Goal: Information Seeking & Learning: Learn about a topic

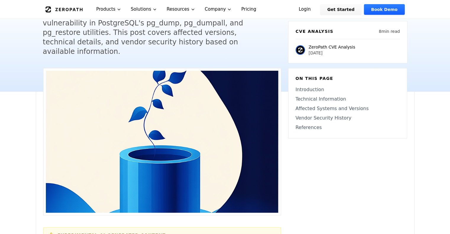
scroll to position [89, 0]
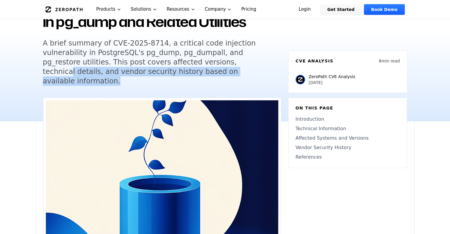
drag, startPoint x: 208, startPoint y: 61, endPoint x: 225, endPoint y: 75, distance: 22.3
click at [225, 75] on h5 "A brief summary of CVE-2025-8714, a critical code injection vulnerability in Po…" at bounding box center [156, 61] width 227 height 47
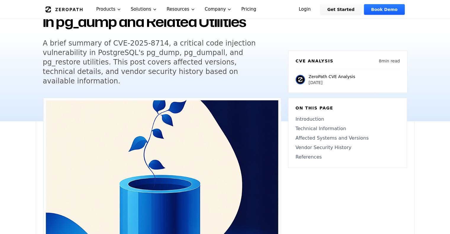
click at [258, 81] on div "Back to Blog PostgreSQL CVE-2025-8714: Brief Summary of Critical Code Injection…" at bounding box center [162, 21] width 238 height 144
click at [253, 81] on div "Back to Blog PostgreSQL CVE-2025-8714: Brief Summary of Critical Code Injection…" at bounding box center [162, 21] width 238 height 144
click at [231, 66] on h5 "A brief summary of CVE-2025-8714, a critical code injection vulnerability in Po…" at bounding box center [156, 61] width 227 height 47
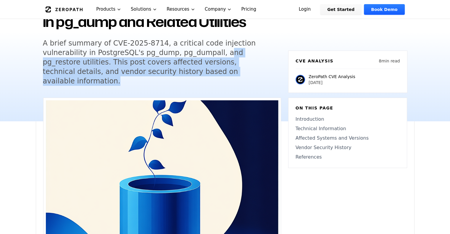
drag, startPoint x: 217, startPoint y: 55, endPoint x: 228, endPoint y: 72, distance: 19.6
click at [228, 72] on h5 "A brief summary of CVE-2025-8714, a critical code injection vulnerability in Po…" at bounding box center [156, 61] width 227 height 47
click at [245, 74] on h5 "A brief summary of CVE-2025-8714, a critical code injection vulnerability in Po…" at bounding box center [156, 61] width 227 height 47
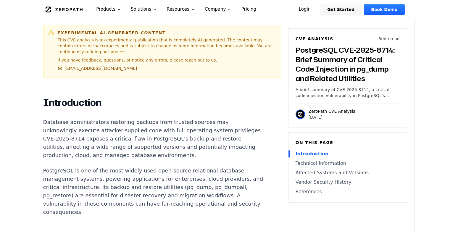
scroll to position [385, 0]
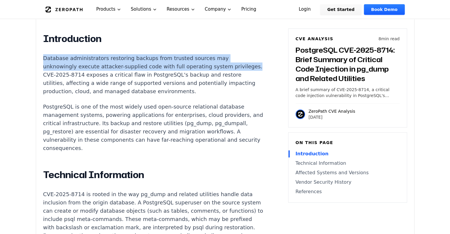
drag, startPoint x: 43, startPoint y: 48, endPoint x: 68, endPoint y: 64, distance: 29.3
click at [68, 64] on p "Database administrators restoring backups from trusted sources may unknowingly …" at bounding box center [153, 74] width 220 height 41
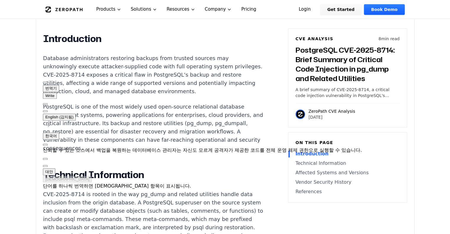
click at [294, 113] on div "CVE Analysis 8 min read PostgreSQL CVE-2025-8714: Brief Summary of Critical Cod…" at bounding box center [347, 77] width 119 height 99
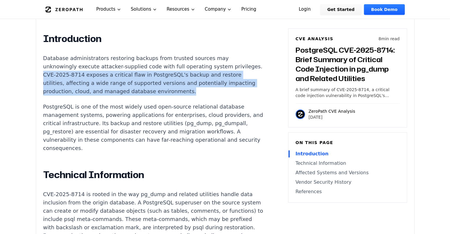
drag, startPoint x: 69, startPoint y: 63, endPoint x: 234, endPoint y: 79, distance: 166.2
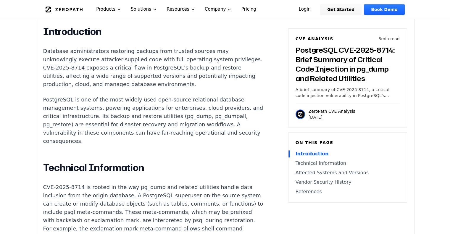
scroll to position [415, 0]
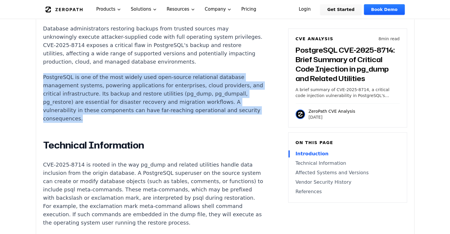
drag, startPoint x: 40, startPoint y: 62, endPoint x: 157, endPoint y: 109, distance: 125.5
click at [176, 111] on p "PostgreSQL is one of the most widely used open-source relational database manag…" at bounding box center [153, 98] width 220 height 50
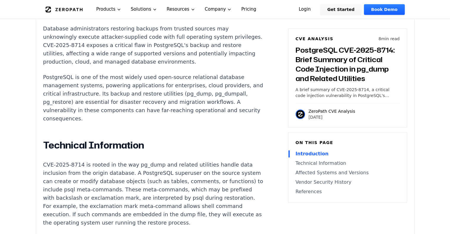
click at [227, 102] on p "PostgreSQL is one of the most widely used open-source relational database manag…" at bounding box center [153, 98] width 220 height 50
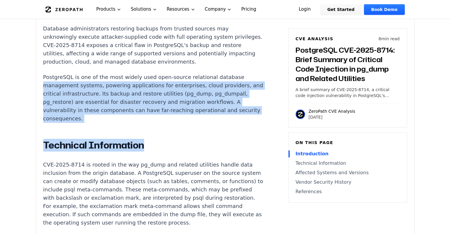
drag, startPoint x: 231, startPoint y: 62, endPoint x: 239, endPoint y: 117, distance: 55.6
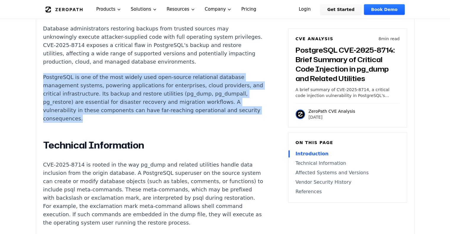
drag, startPoint x: 227, startPoint y: 53, endPoint x: 253, endPoint y: 110, distance: 63.3
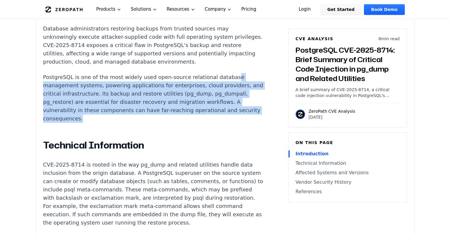
drag, startPoint x: 225, startPoint y: 58, endPoint x: 245, endPoint y: 105, distance: 51.0
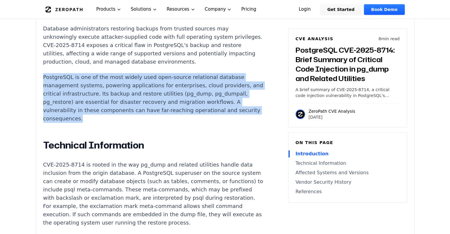
drag, startPoint x: 232, startPoint y: 52, endPoint x: 243, endPoint y: 108, distance: 56.7
drag, startPoint x: 52, startPoint y: 72, endPoint x: 162, endPoint y: 107, distance: 115.4
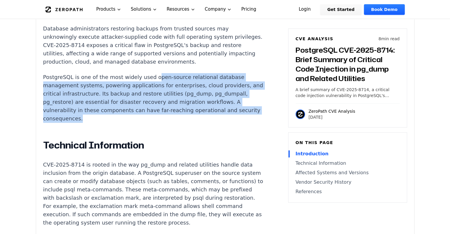
drag, startPoint x: 152, startPoint y: 64, endPoint x: 189, endPoint y: 111, distance: 60.2
click at [189, 111] on p "PostgreSQL is one of the most widely used open-source relational database manag…" at bounding box center [153, 98] width 220 height 50
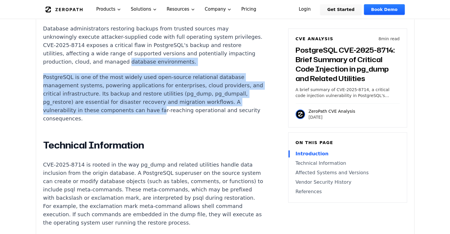
drag, startPoint x: 149, startPoint y: 55, endPoint x: 188, endPoint y: 104, distance: 62.0
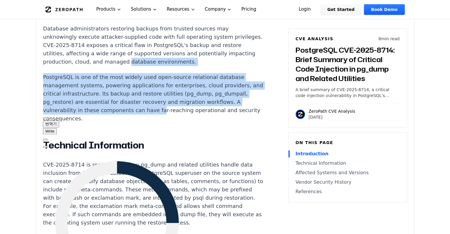
click at [91, 78] on p "PostgreSQL is one of the most widely used open-source relational database manag…" at bounding box center [153, 98] width 220 height 50
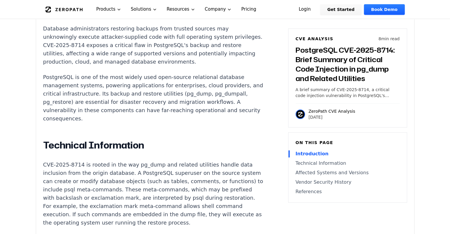
click at [58, 73] on p "PostgreSQL is one of the most widely used open-source relational database manag…" at bounding box center [153, 98] width 220 height 50
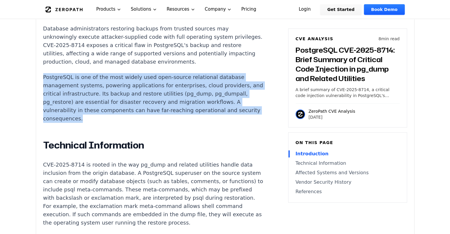
drag, startPoint x: 42, startPoint y: 67, endPoint x: 148, endPoint y: 107, distance: 113.7
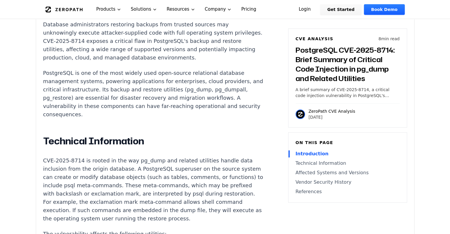
scroll to position [474, 0]
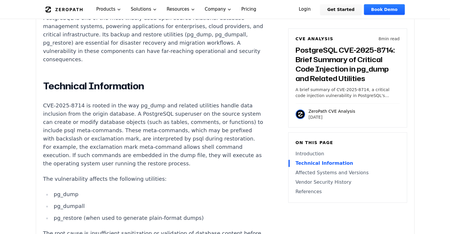
click at [150, 104] on p "CVE-2025-8714 is rooted in the way pg_dump and related utilities handle data in…" at bounding box center [153, 135] width 220 height 66
click at [128, 102] on p "CVE-2025-8714 is rooted in the way pg_dump and related utilities handle data in…" at bounding box center [153, 135] width 220 height 66
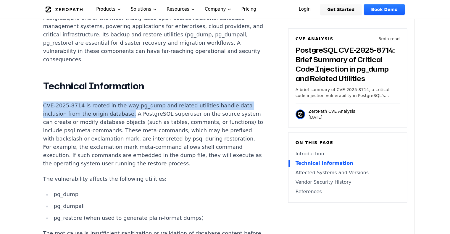
drag, startPoint x: 40, startPoint y: 93, endPoint x: 140, endPoint y: 107, distance: 101.4
click at [140, 107] on div "Experimental AI-Generated Content This CVE analysis is an experimental publicat…" at bounding box center [225, 200] width 378 height 974
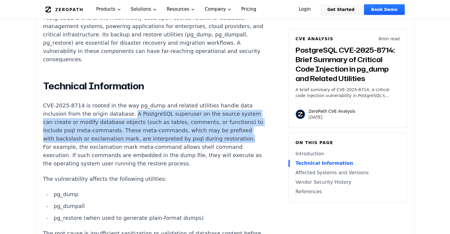
drag, startPoint x: 142, startPoint y: 102, endPoint x: 136, endPoint y: 136, distance: 34.6
click at [136, 136] on p "CVE-2025-8714 is rooted in the way pg_dump and related utilities handle data in…" at bounding box center [153, 135] width 220 height 66
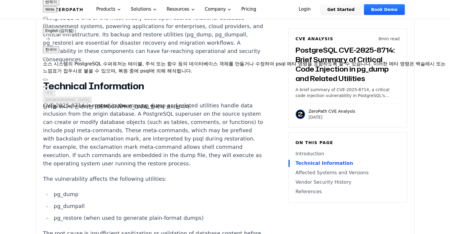
click at [159, 148] on p "CVE-2025-8714 is rooted in the way pg_dump and related utilities handle data in…" at bounding box center [153, 135] width 220 height 66
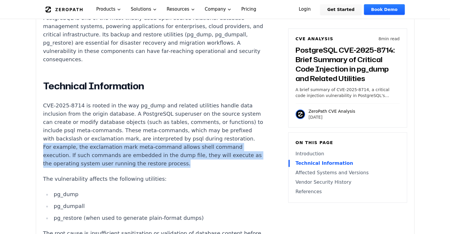
drag, startPoint x: 137, startPoint y: 136, endPoint x: 146, endPoint y: 160, distance: 25.7
click at [146, 160] on p "CVE-2025-8714 is rooted in the way pg_dump and related utilities handle data in…" at bounding box center [153, 135] width 220 height 66
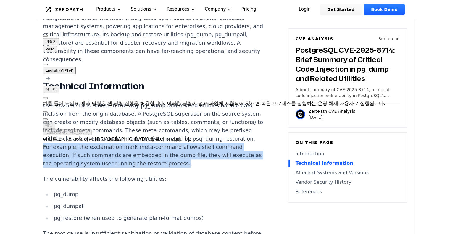
drag, startPoint x: 51, startPoint y: 71, endPoint x: 86, endPoint y: 83, distance: 37.1
click at [86, 100] on div "예를 들어 느낌표 메타 명령은 셸 명령 실행을 허용합니다. 이러한 명령이 덤프 파일에 포함되어 있으면 복원 프로세스를 실행하는 운영 체제 사용…" at bounding box center [214, 103] width 343 height 7
click at [101, 100] on div "예를 들어 느낌표 메타 명령은 셸 명령 실행을 허용합니다. 이러한 명령이 덤프 파일에 포함되어 있으면 복원 프로세스를 실행하는 운영 체제 사용…" at bounding box center [214, 103] width 343 height 7
click at [113, 100] on div "예를 들어 느낌표 메타 명령은 셸 명령 실행을 허용합니다. 이러한 명령이 덤프 파일에 포함되어 있으면 복원 프로세스를 실행하는 운영 체제 사용…" at bounding box center [214, 103] width 343 height 7
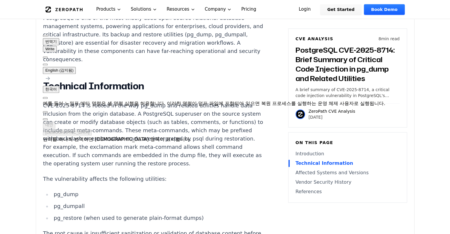
click at [130, 107] on div at bounding box center [214, 114] width 343 height 14
click at [79, 100] on div "예를 들어 느낌표 메타 명령은 셸 명령 실행을 허용합니다. 이러한 명령이 덤프 파일에 포함되어 있으면 복원 프로세스를 실행하는 운영 체제 사용…" at bounding box center [214, 103] width 343 height 7
drag, startPoint x: 53, startPoint y: 71, endPoint x: 98, endPoint y: 86, distance: 46.6
click at [98, 100] on div "예를 들어 느낌표 메타 명령은 셸 명령 실행을 허용합니다. 이러한 명령이 덤프 파일에 포함되어 있으면 복원 프로세스를 실행하는 운영 체제 사용…" at bounding box center [214, 103] width 343 height 7
click at [99, 100] on div "예를 들어 느낌표 메타 명령은 셸 명령 실행을 허용합니다. 이러한 명령이 덤프 파일에 포함되어 있으면 복원 프로세스를 실행하는 운영 체제 사용…" at bounding box center [214, 103] width 343 height 7
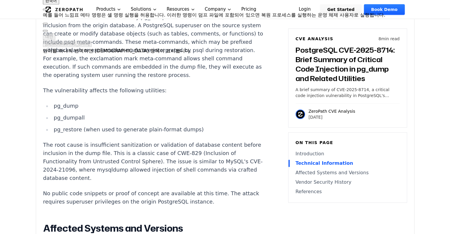
scroll to position [563, 0]
click at [157, 107] on li "pg_dump" at bounding box center [158, 106] width 212 height 8
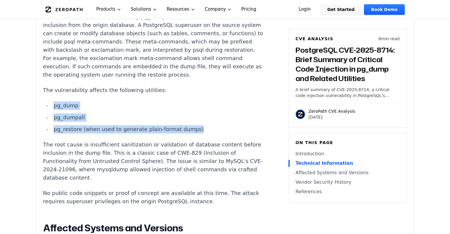
drag, startPoint x: 53, startPoint y: 102, endPoint x: 205, endPoint y: 128, distance: 154.2
click at [205, 128] on ul "pg_dump pg_dumpall pg_restore (when used to generate plain-format dumps)" at bounding box center [153, 118] width 220 height 32
click at [205, 128] on li "pg_restore (when used to generate plain-format dumps)" at bounding box center [158, 129] width 212 height 8
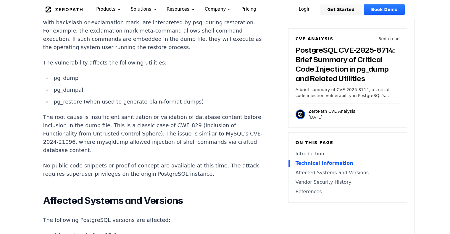
scroll to position [622, 0]
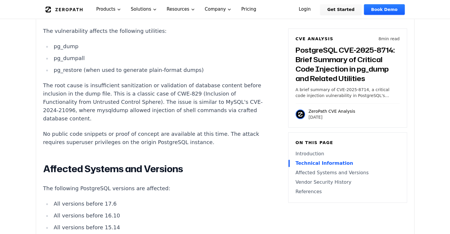
click at [78, 88] on p "The root cause is insufficient sanitization or validation of database content b…" at bounding box center [153, 101] width 220 height 41
click at [89, 91] on p "The root cause is insufficient sanitization or validation of database content b…" at bounding box center [153, 101] width 220 height 41
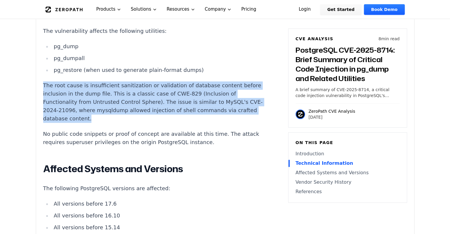
drag, startPoint x: 43, startPoint y: 82, endPoint x: 162, endPoint y: 118, distance: 124.5
click at [162, 118] on p "The root cause is insufficient sanitization or validation of database content b…" at bounding box center [153, 101] width 220 height 41
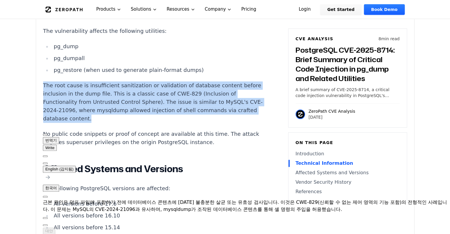
drag, startPoint x: 50, startPoint y: 169, endPoint x: 90, endPoint y: 197, distance: 48.8
click at [90, 199] on div "근본 원인은 덤프 파일에 포함하기 전에 데이터베이스 콘텐츠에 [DATE] 불충분한 살균 또는 유효성 검사입니다. 이것은 CWE-829(신뢰할 …" at bounding box center [246, 206] width 407 height 14
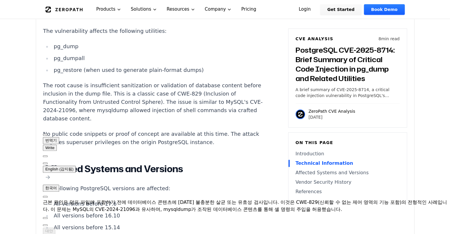
click at [220, 197] on div "Introduction Database administrators restoring backups from trusted sources may…" at bounding box center [153, 153] width 220 height 715
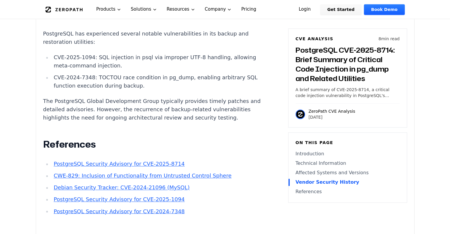
scroll to position [918, 0]
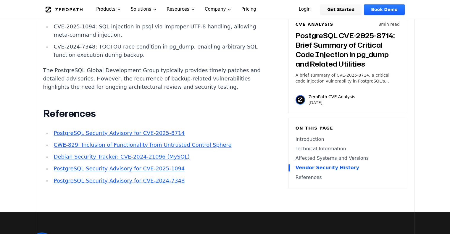
scroll to position [977, 0]
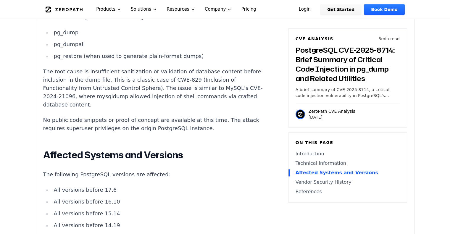
scroll to position [622, 0]
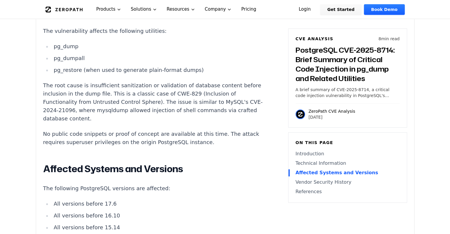
click at [235, 97] on article "Introduction Database administrators restoring backups from trusted sources may…" at bounding box center [162, 155] width 238 height 719
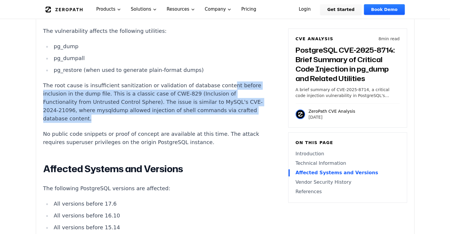
drag, startPoint x: 218, startPoint y: 73, endPoint x: 225, endPoint y: 115, distance: 43.5
click at [225, 115] on div "Introduction Database administrators restoring backups from trusted sources may…" at bounding box center [153, 153] width 220 height 715
click at [225, 115] on p "The root cause is insufficient sanitization or validation of database content b…" at bounding box center [153, 101] width 220 height 41
drag, startPoint x: 216, startPoint y: 73, endPoint x: 224, endPoint y: 118, distance: 46.2
click at [224, 118] on div "Introduction Database administrators restoring backups from trusted sources may…" at bounding box center [153, 153] width 220 height 715
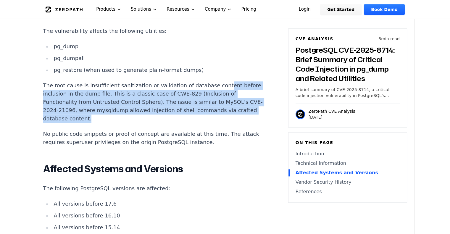
click at [224, 118] on p "The root cause is insufficient sanitization or validation of database content b…" at bounding box center [153, 101] width 220 height 41
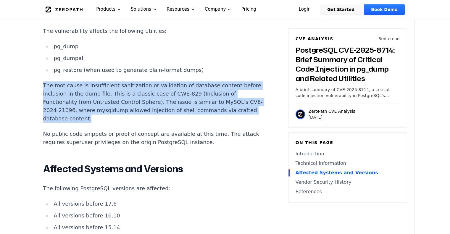
drag, startPoint x: 207, startPoint y: 68, endPoint x: 221, endPoint y: 120, distance: 53.9
click at [221, 120] on div "Introduction Database administrators restoring backups from trusted sources may…" at bounding box center [153, 153] width 220 height 715
click at [221, 120] on p "The root cause is insufficient sanitization or validation of database content b…" at bounding box center [153, 101] width 220 height 41
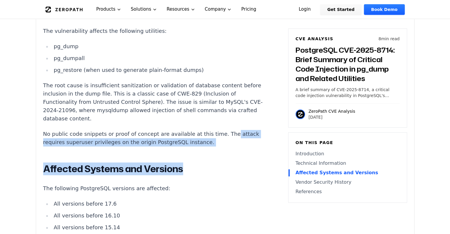
drag, startPoint x: 238, startPoint y: 124, endPoint x: 239, endPoint y: 148, distance: 23.4
click at [239, 148] on article "Introduction Database administrators restoring backups from trusted sources may…" at bounding box center [162, 155] width 238 height 719
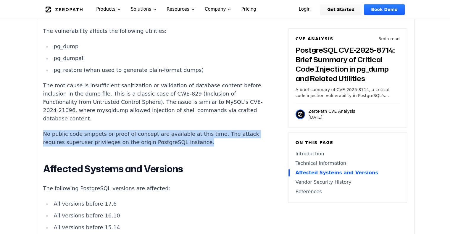
drag, startPoint x: 227, startPoint y: 120, endPoint x: 232, endPoint y: 141, distance: 21.3
click at [232, 141] on div "Introduction Database administrators restoring backups from trusted sources may…" at bounding box center [153, 153] width 220 height 715
click at [232, 141] on p "No public code snippets or proof of concept are available at this time. The att…" at bounding box center [153, 138] width 220 height 17
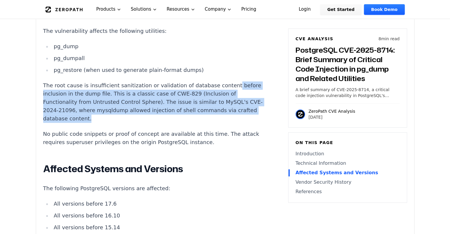
drag, startPoint x: 224, startPoint y: 74, endPoint x: 230, endPoint y: 115, distance: 42.1
click at [230, 115] on div "Introduction Database administrators restoring backups from trusted sources may…" at bounding box center [153, 153] width 220 height 715
click at [230, 115] on p "The root cause is insufficient sanitization or validation of database content b…" at bounding box center [153, 101] width 220 height 41
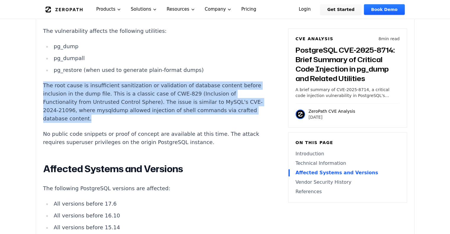
drag, startPoint x: 223, startPoint y: 80, endPoint x: 229, endPoint y: 119, distance: 39.5
click at [229, 119] on div "Introduction Database administrators restoring backups from trusted sources may…" at bounding box center [153, 153] width 220 height 715
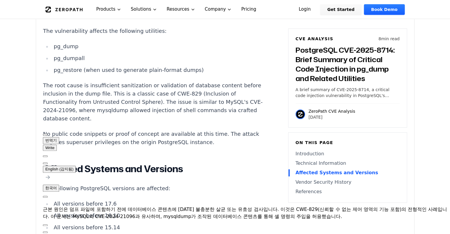
click at [252, 170] on article "Introduction Database administrators restoring backups from trusted sources may…" at bounding box center [162, 155] width 238 height 719
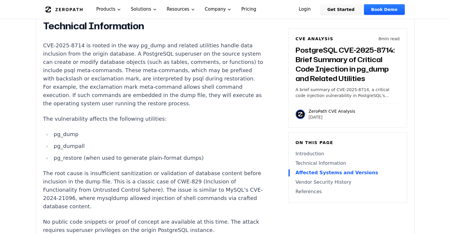
scroll to position [533, 0]
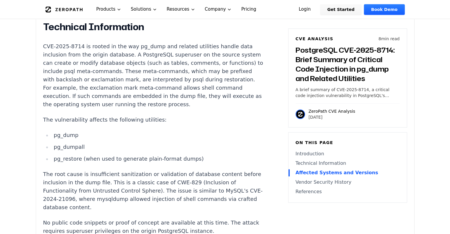
click at [227, 135] on li "pg_dump" at bounding box center [158, 135] width 212 height 8
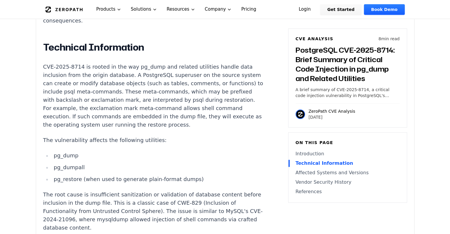
scroll to position [503, 0]
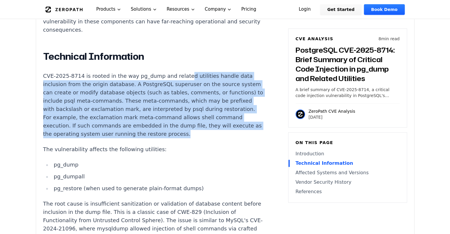
drag, startPoint x: 180, startPoint y: 58, endPoint x: 204, endPoint y: 131, distance: 76.9
click at [204, 131] on p "CVE-2025-8714 is rooted in the way pg_dump and related utilities handle data in…" at bounding box center [153, 105] width 220 height 66
drag, startPoint x: 167, startPoint y: 56, endPoint x: 202, endPoint y: 129, distance: 81.3
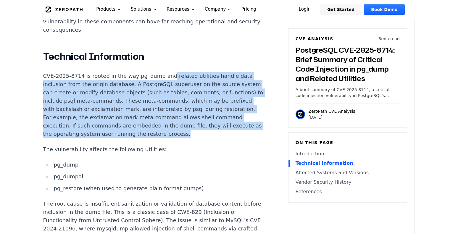
click at [202, 129] on p "CVE-2025-8714 is rooted in the way pg_dump and related utilities handle data in…" at bounding box center [153, 105] width 220 height 66
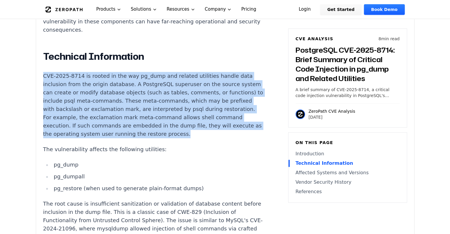
drag, startPoint x: 44, startPoint y: 63, endPoint x: 164, endPoint y: 134, distance: 139.3
click at [164, 134] on p "CVE-2025-8714 is rooted in the way pg_dump and related utilities handle data in…" at bounding box center [153, 105] width 220 height 66
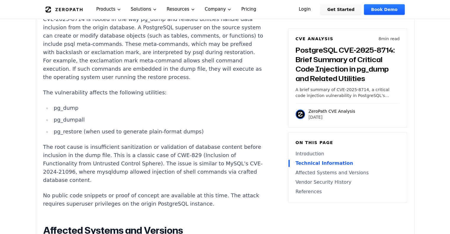
scroll to position [592, 0]
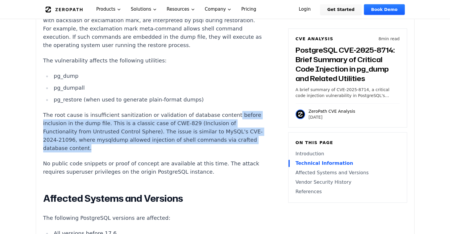
drag, startPoint x: 227, startPoint y: 105, endPoint x: 234, endPoint y: 150, distance: 45.4
click at [234, 150] on article "Introduction Database administrators restoring backups from trusted sources may…" at bounding box center [162, 185] width 238 height 719
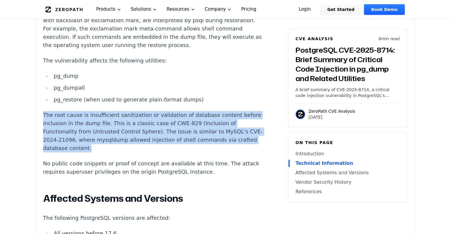
drag, startPoint x: 224, startPoint y: 96, endPoint x: 229, endPoint y: 144, distance: 48.2
click at [229, 144] on div "Introduction Database administrators restoring backups from trusted sources may…" at bounding box center [153, 183] width 220 height 715
click at [229, 144] on p "The root cause is insufficient sanitization or validation of database content b…" at bounding box center [153, 131] width 220 height 41
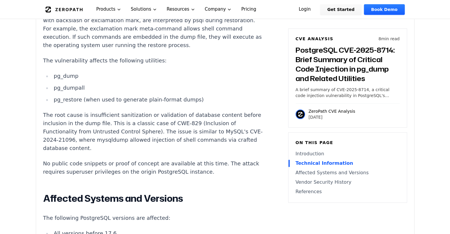
click at [208, 132] on p "The root cause is insufficient sanitization or validation of database content b…" at bounding box center [153, 131] width 220 height 41
click at [229, 124] on p "The root cause is insufficient sanitization or validation of database content b…" at bounding box center [153, 131] width 220 height 41
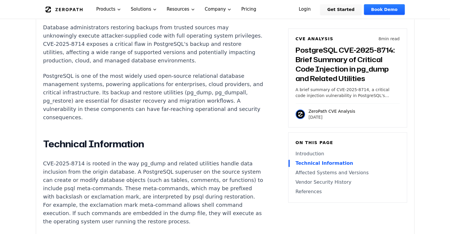
scroll to position [415, 0]
